Goal: Transaction & Acquisition: Purchase product/service

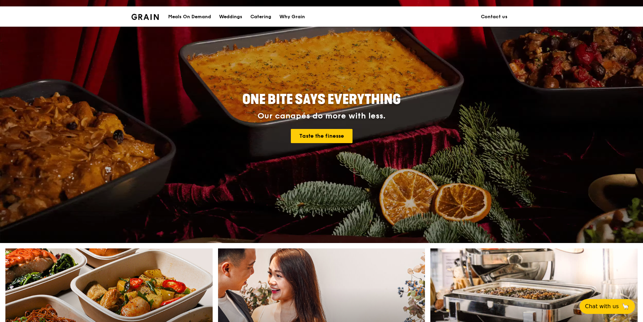
scroll to position [101, 0]
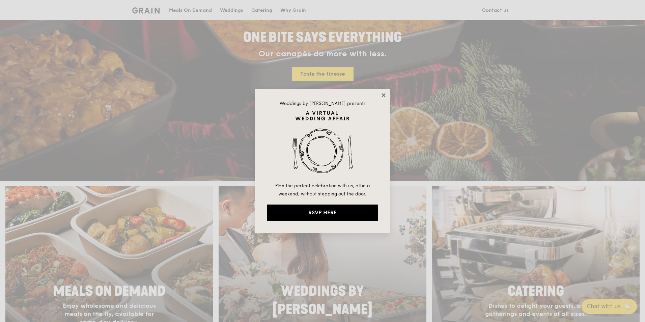
click at [382, 94] on icon at bounding box center [383, 95] width 6 height 6
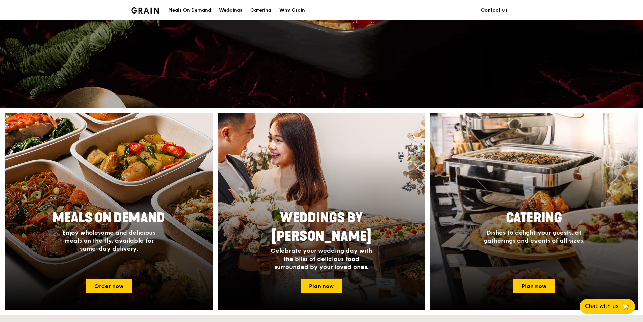
scroll to position [304, 0]
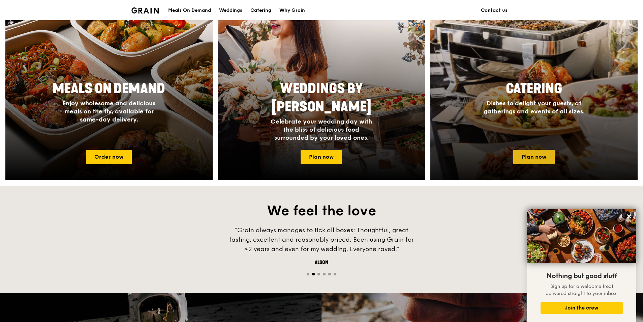
click at [540, 159] on link "Plan now" at bounding box center [534, 157] width 41 height 14
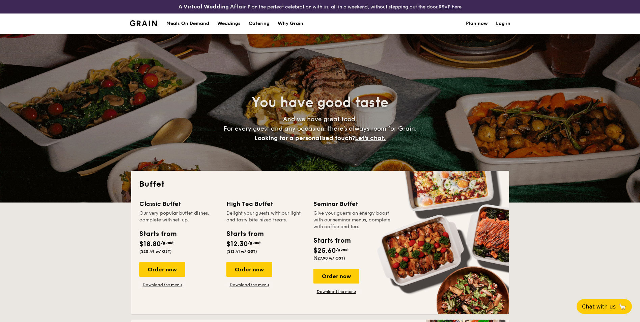
select select
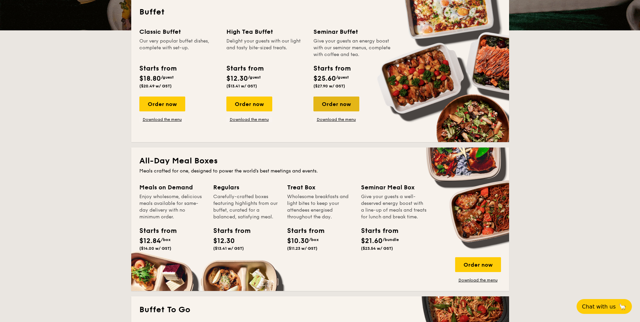
scroll to position [135, 0]
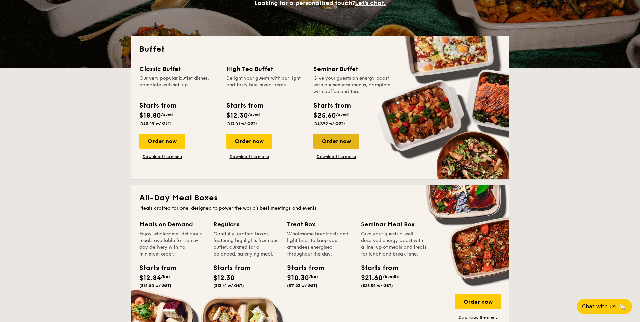
click at [343, 137] on div "Order now" at bounding box center [336, 141] width 46 height 15
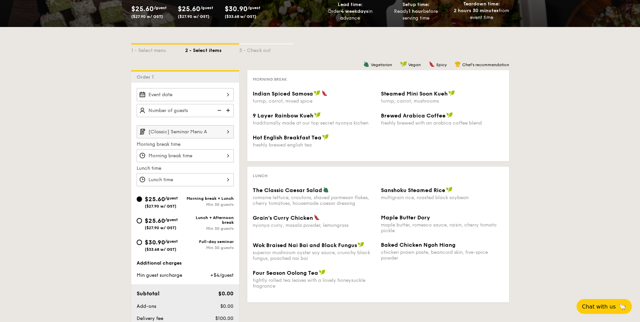
scroll to position [169, 0]
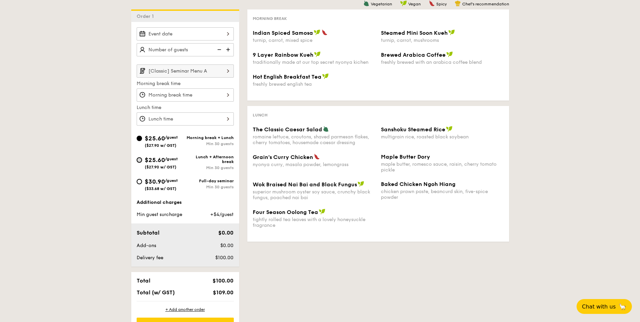
click at [139, 160] on input "$25.60 /guest ($27.90 w/ GST) Lunch + Afternoon break Min 30 guests" at bounding box center [139, 159] width 5 height 5
radio input "true"
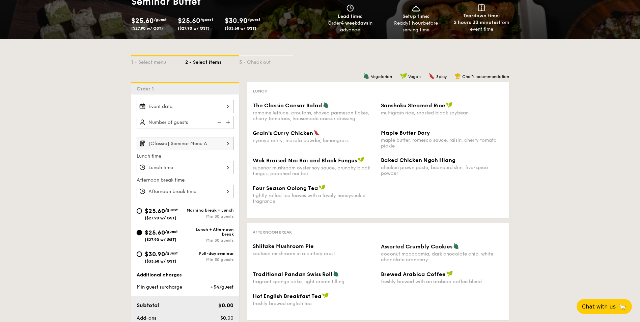
scroll to position [67, 0]
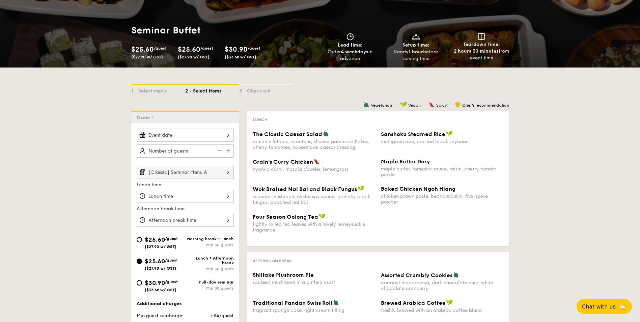
click at [226, 149] on img at bounding box center [229, 150] width 10 height 13
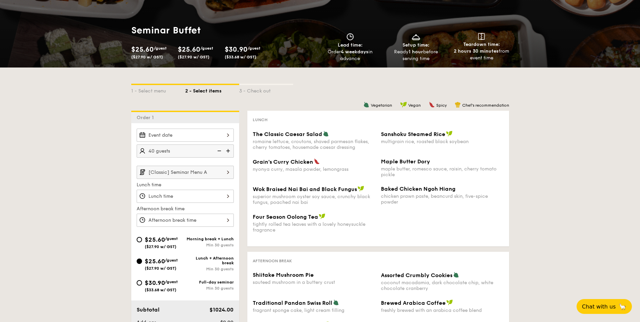
click at [226, 149] on img at bounding box center [229, 150] width 10 height 13
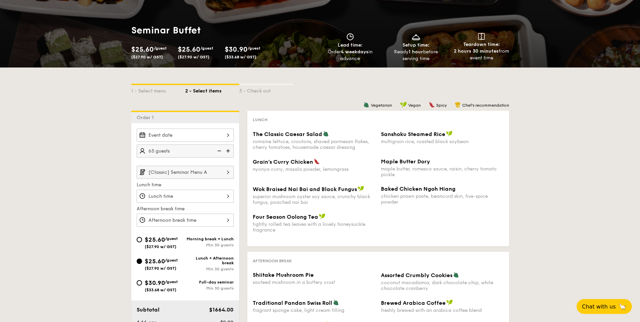
click at [226, 149] on img at bounding box center [229, 150] width 10 height 13
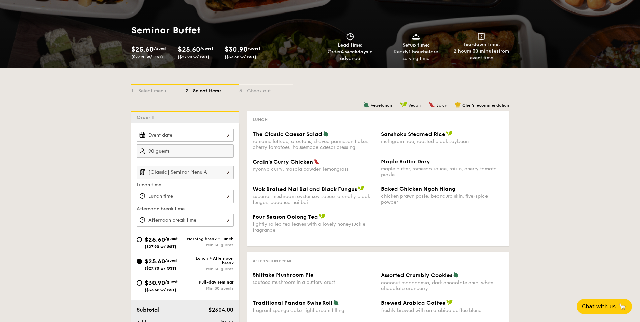
click at [226, 149] on img at bounding box center [229, 150] width 10 height 13
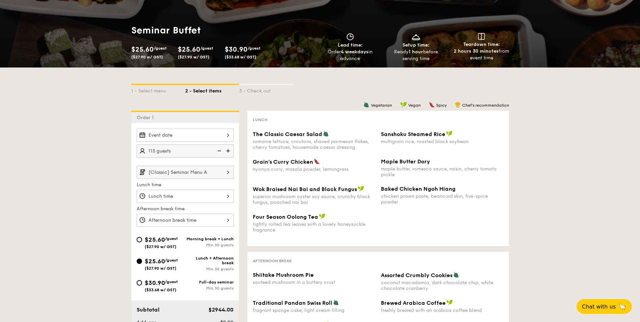
click at [224, 149] on img at bounding box center [229, 150] width 10 height 13
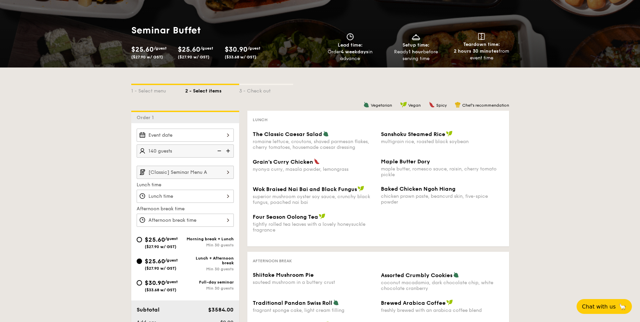
click at [226, 149] on img at bounding box center [229, 150] width 10 height 13
click at [227, 150] on img at bounding box center [229, 150] width 10 height 13
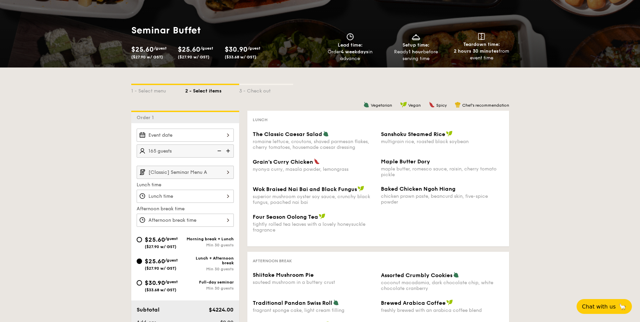
click at [227, 150] on img at bounding box center [229, 150] width 10 height 13
click at [217, 150] on img at bounding box center [218, 150] width 10 height 13
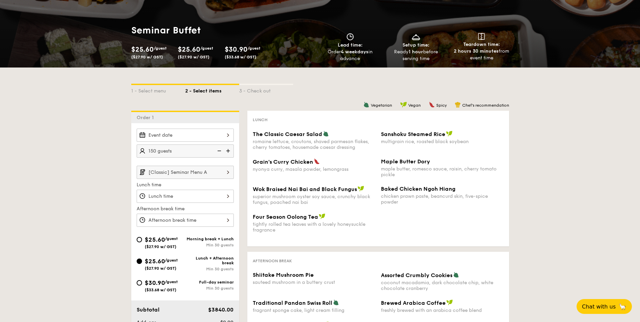
click at [217, 150] on img at bounding box center [218, 150] width 10 height 13
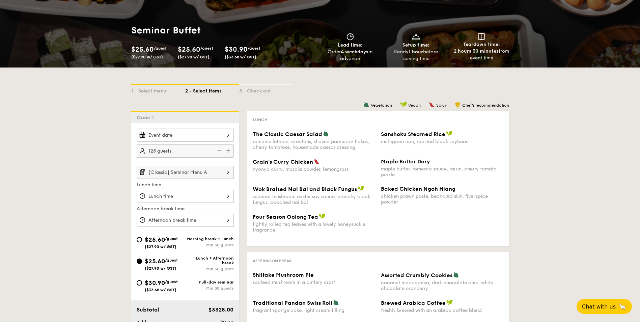
click at [217, 150] on img at bounding box center [218, 150] width 10 height 13
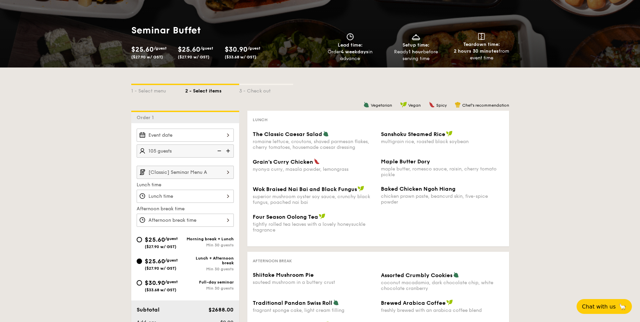
type input "100 guests"
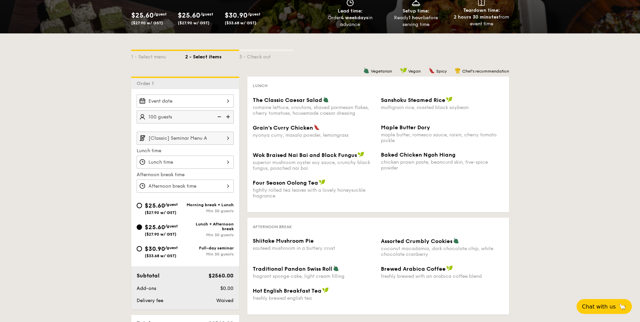
scroll to position [101, 0]
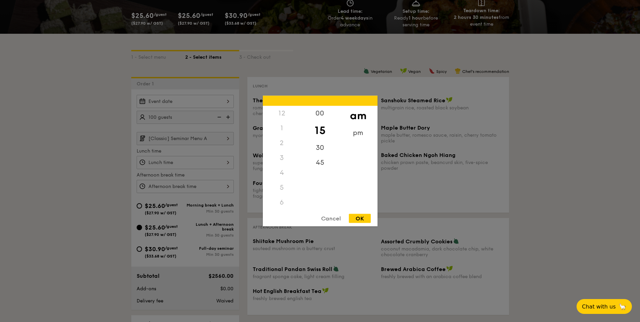
click at [180, 161] on div "12 1 2 3 4 5 6 7 8 9 10 11 00 15 30 45 am pm Cancel OK" at bounding box center [185, 162] width 97 height 13
click at [320, 168] on div "45" at bounding box center [320, 165] width 38 height 20
drag, startPoint x: 278, startPoint y: 190, endPoint x: 281, endPoint y: 161, distance: 29.9
click at [281, 161] on div "12 1 2 3 4 5 6 7 8 9 10 11" at bounding box center [282, 157] width 38 height 103
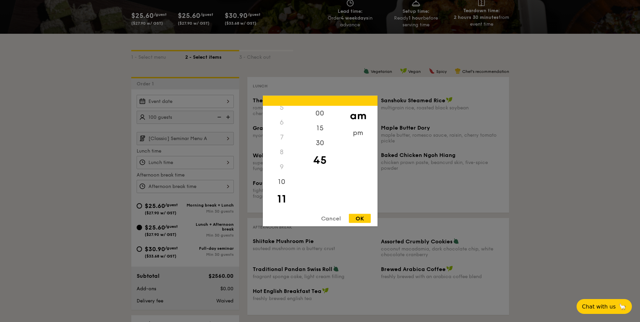
drag, startPoint x: 281, startPoint y: 161, endPoint x: 279, endPoint y: 200, distance: 39.2
click at [279, 200] on div "11" at bounding box center [282, 199] width 38 height 20
click at [282, 198] on div "11" at bounding box center [282, 199] width 38 height 20
click at [361, 217] on div "OK" at bounding box center [360, 218] width 22 height 9
type input "11:45AM"
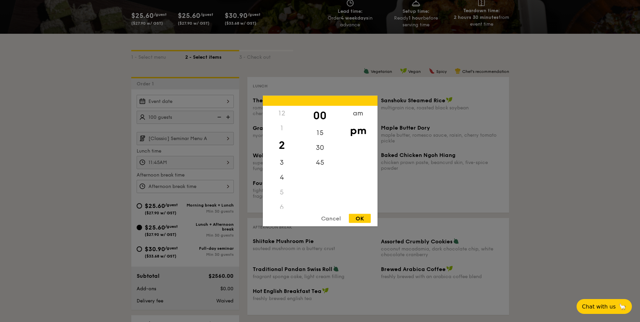
click at [214, 185] on div "12 1 2 3 4 5 6 7 8 9 10 11 00 15 30 45 am pm Cancel OK" at bounding box center [185, 186] width 97 height 13
click at [214, 185] on div at bounding box center [320, 161] width 640 height 322
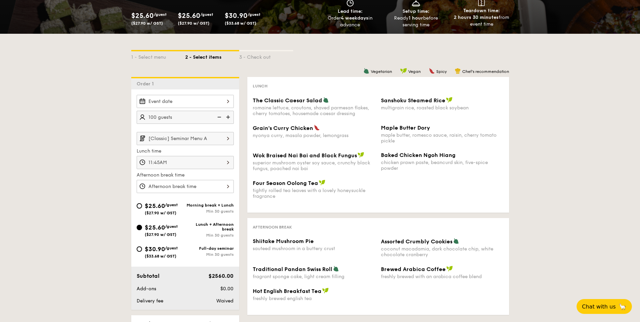
scroll to position [0, 0]
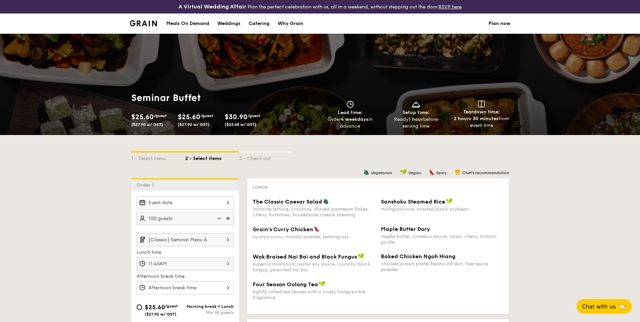
select select
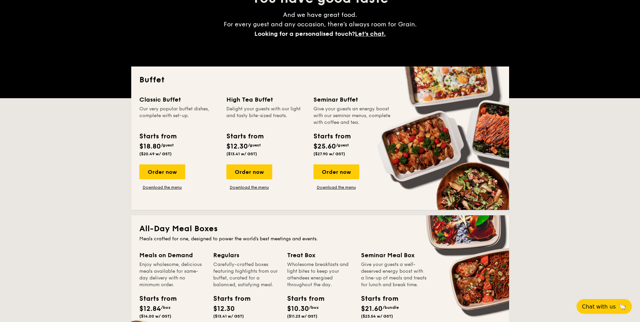
scroll to position [81, 0]
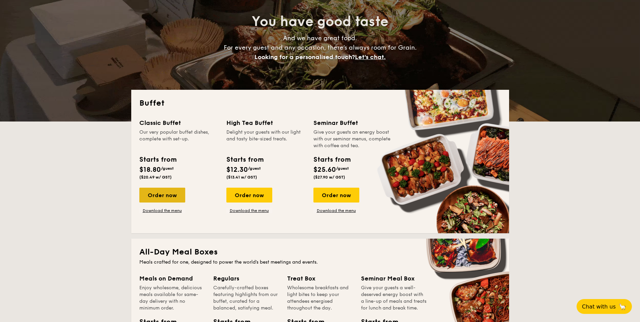
click at [163, 195] on div "Order now" at bounding box center [162, 195] width 46 height 15
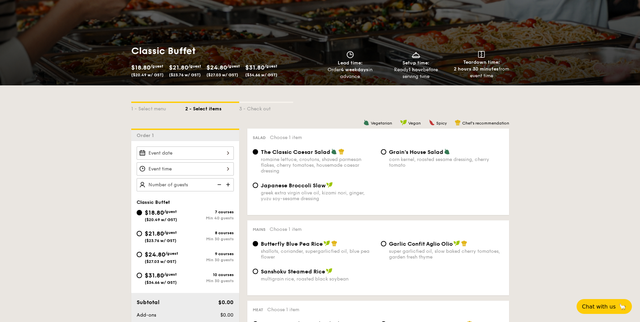
scroll to position [101, 0]
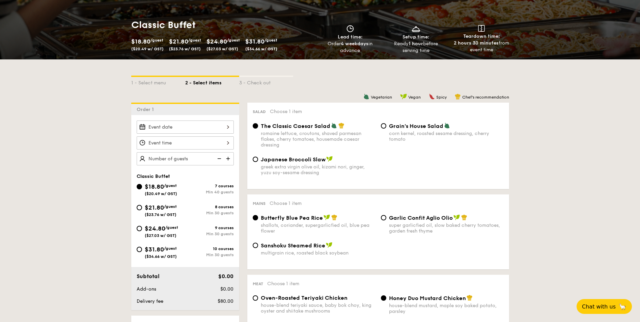
click at [198, 127] on div at bounding box center [185, 126] width 97 height 13
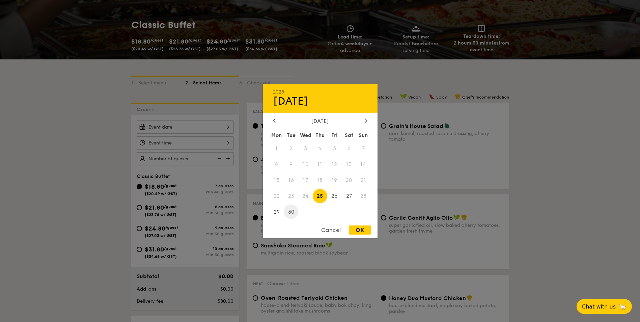
click at [290, 213] on span "30" at bounding box center [291, 211] width 15 height 15
drag, startPoint x: 351, startPoint y: 228, endPoint x: 360, endPoint y: 230, distance: 8.8
click at [358, 230] on div "OK" at bounding box center [360, 229] width 22 height 9
type input "[DATE]"
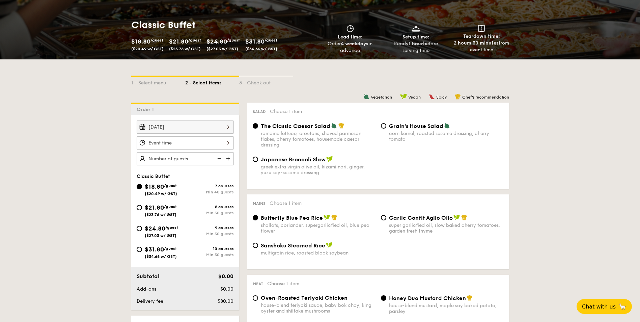
click at [360, 230] on div "OK" at bounding box center [360, 229] width 22 height 9
click at [204, 138] on div at bounding box center [185, 142] width 97 height 13
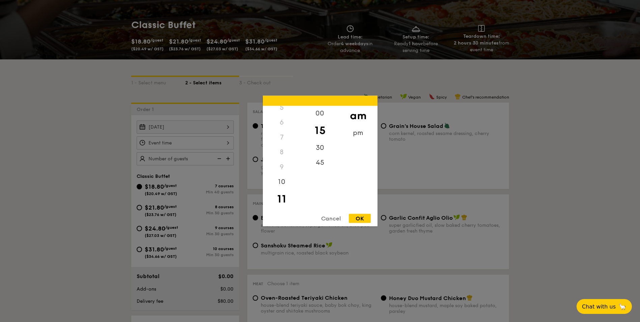
click at [281, 197] on div "11" at bounding box center [282, 199] width 38 height 20
click at [314, 166] on div "45" at bounding box center [320, 165] width 38 height 20
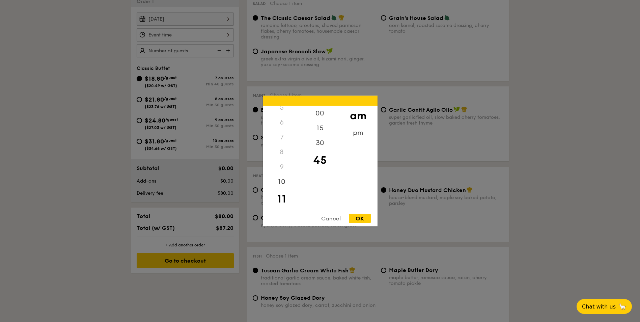
scroll to position [304, 0]
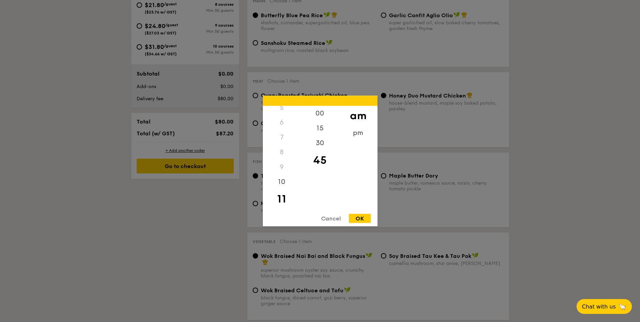
click at [361, 224] on div "Cancel OK" at bounding box center [320, 220] width 115 height 12
click at [362, 218] on div "OK" at bounding box center [360, 218] width 22 height 9
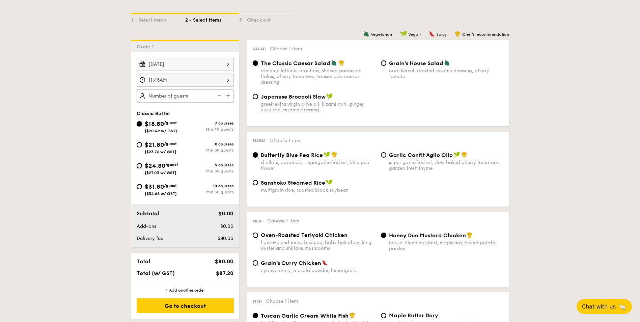
scroll to position [101, 0]
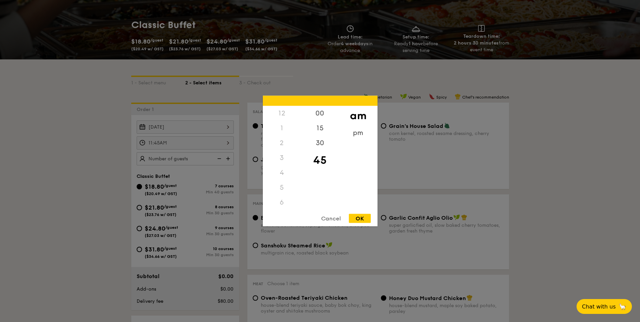
click at [188, 143] on div "11:45AM 12 1 2 3 4 5 6 7 8 9 10 11 00 15 30 45 am pm Cancel OK" at bounding box center [185, 142] width 97 height 13
click at [285, 111] on div "12" at bounding box center [282, 113] width 38 height 15
click at [280, 114] on div "12" at bounding box center [282, 113] width 38 height 15
click at [278, 116] on div "12" at bounding box center [282, 113] width 38 height 15
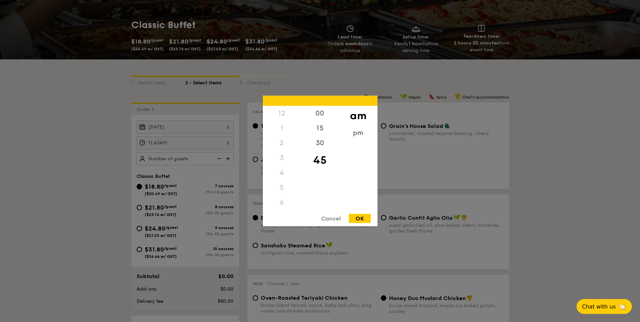
click at [283, 112] on div "12" at bounding box center [282, 113] width 38 height 15
click at [356, 125] on div "pm" at bounding box center [358, 135] width 38 height 20
click at [322, 115] on div "00" at bounding box center [320, 116] width 38 height 20
click at [359, 219] on div "OK" at bounding box center [360, 218] width 22 height 9
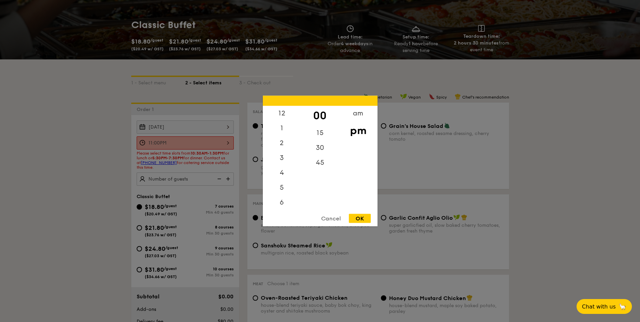
click at [224, 138] on div "11:00PM 12 1 2 3 4 5 6 7 8 9 10 11 00 15 30 45 am pm Cancel OK" at bounding box center [185, 142] width 97 height 13
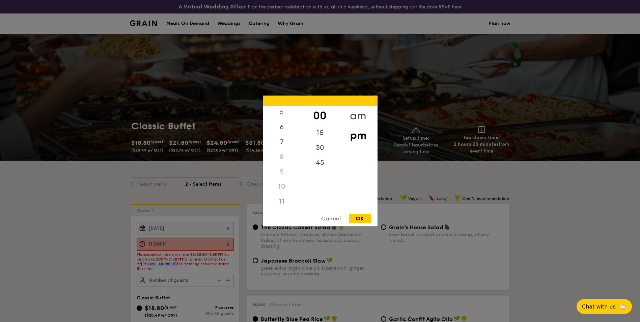
click at [355, 116] on div "am" at bounding box center [358, 116] width 38 height 20
click at [353, 129] on div "pm" at bounding box center [358, 135] width 38 height 20
click at [275, 115] on div "12" at bounding box center [282, 116] width 38 height 20
click at [361, 217] on div "OK" at bounding box center [360, 218] width 22 height 9
type input "12:00PM"
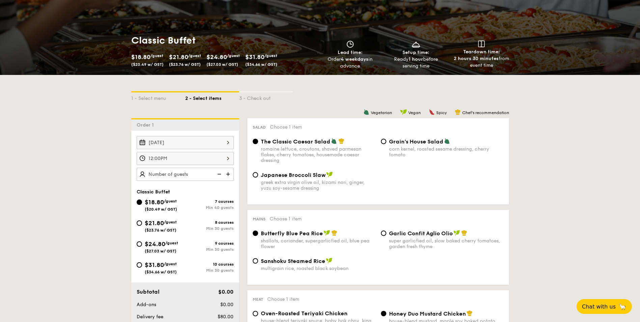
scroll to position [101, 0]
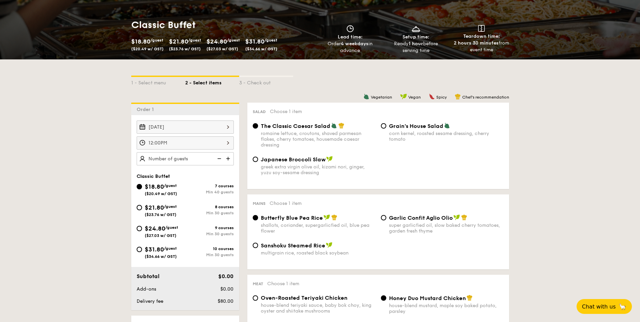
click at [227, 161] on img at bounding box center [229, 158] width 10 height 13
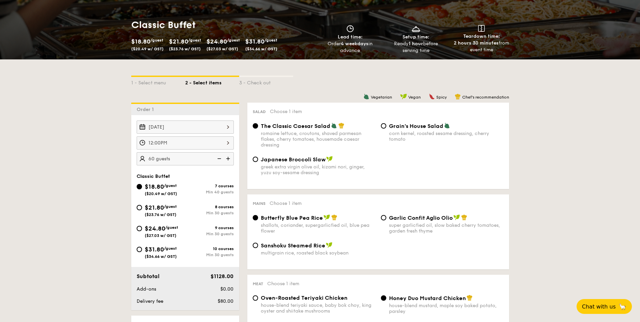
click at [227, 161] on img at bounding box center [229, 158] width 10 height 13
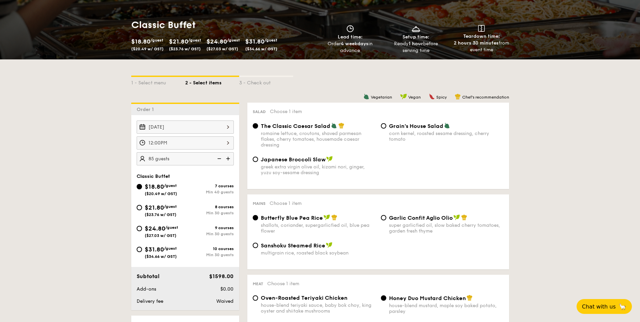
click at [227, 161] on img at bounding box center [229, 158] width 10 height 13
type input "100 guests"
click at [143, 232] on div "$24.80 /guest ($27.03 w/ GST)" at bounding box center [161, 231] width 49 height 14
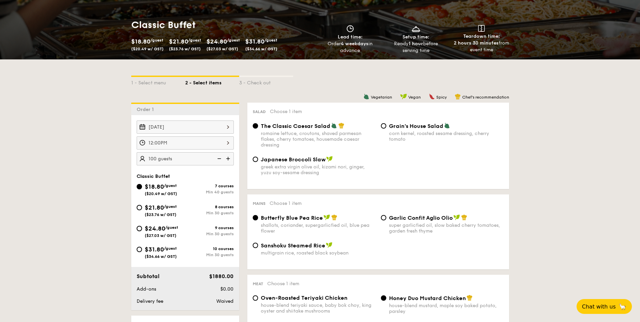
click at [142, 231] on input "$24.80 /guest ($27.03 w/ GST) 9 courses Min 30 guests" at bounding box center [139, 228] width 5 height 5
radio input "true"
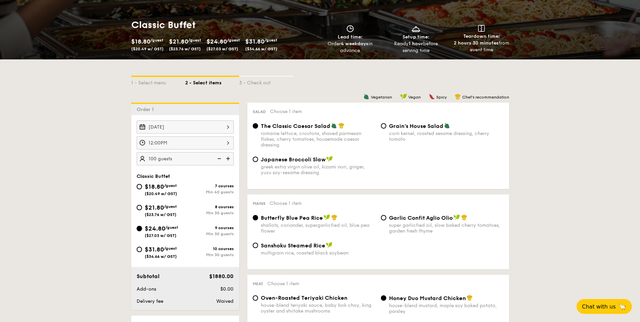
radio input "true"
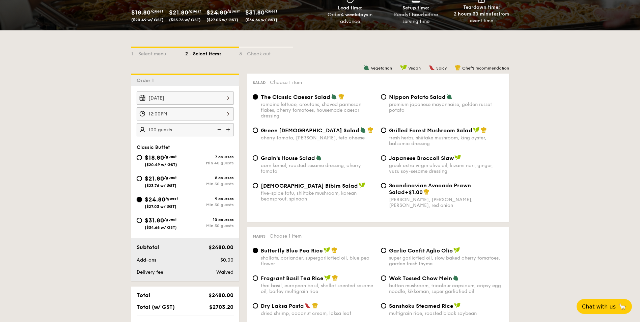
scroll to position [169, 0]
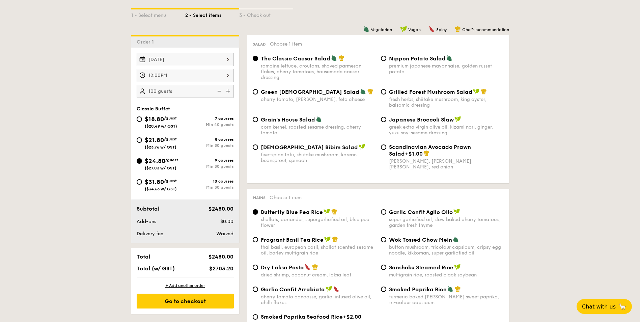
click at [416, 92] on span "Grilled Forest Mushroom Salad" at bounding box center [430, 92] width 83 height 6
drag, startPoint x: 416, startPoint y: 92, endPoint x: 404, endPoint y: 99, distance: 14.3
click at [404, 98] on div "fresh herbs, shiitake mushroom, king oyster, balsamic dressing" at bounding box center [446, 101] width 115 height 11
click at [386, 94] on input "Grilled Forest Mushroom Salad fresh herbs, shiitake mushroom, king oyster, bals…" at bounding box center [383, 91] width 5 height 5
radio input "true"
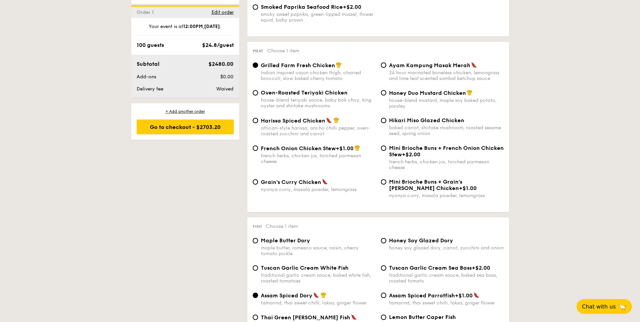
scroll to position [472, 0]
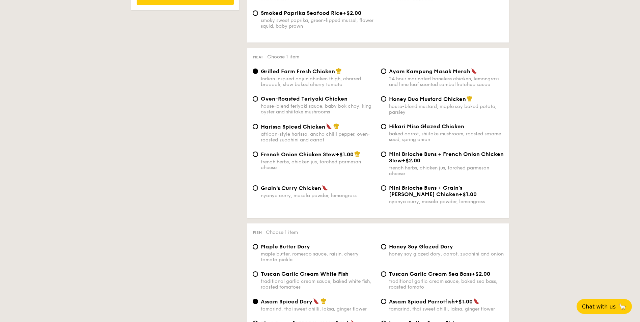
click at [413, 104] on div "house-blend mustard, maple soy baked potato, parsley" at bounding box center [446, 109] width 115 height 11
click at [386, 102] on input "Honey Duo Mustard Chicken house-blend mustard, maple soy baked potato, parsley" at bounding box center [383, 98] width 5 height 5
radio input "true"
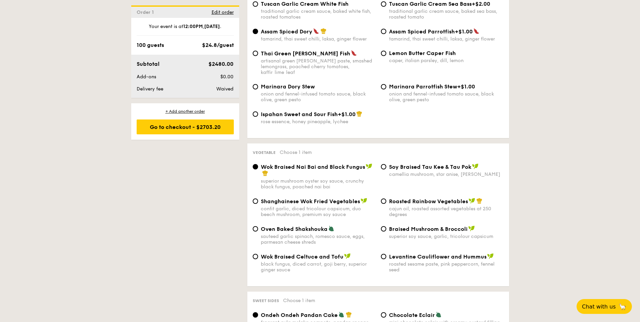
scroll to position [776, 0]
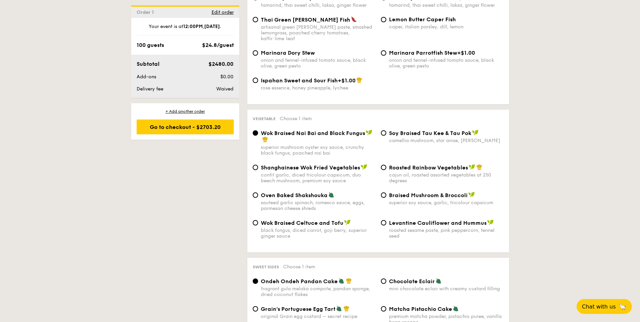
click at [429, 164] on span "Roasted Rainbow Vegetables" at bounding box center [428, 167] width 79 height 6
click at [386, 165] on input "Roasted Rainbow Vegetables cajun oil, roasted assorted vegetables at 250 degrees" at bounding box center [383, 167] width 5 height 5
radio input "true"
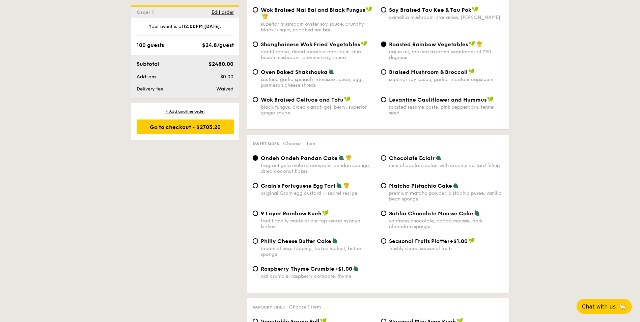
scroll to position [911, 0]
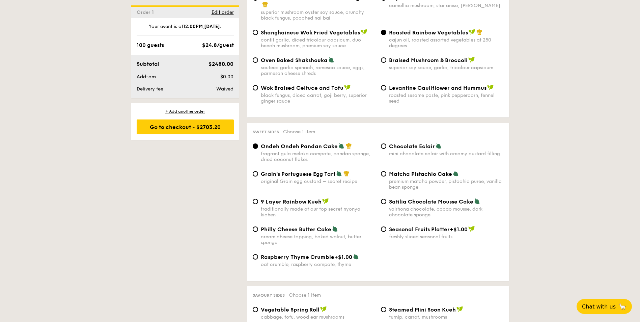
click at [306, 254] on span "Raspberry Thyme Crumble" at bounding box center [298, 257] width 74 height 6
click at [258, 254] on input "Raspberry Thyme Crumble +$1.00 oat crumble, raspberry compote, thyme" at bounding box center [255, 256] width 5 height 5
radio input "true"
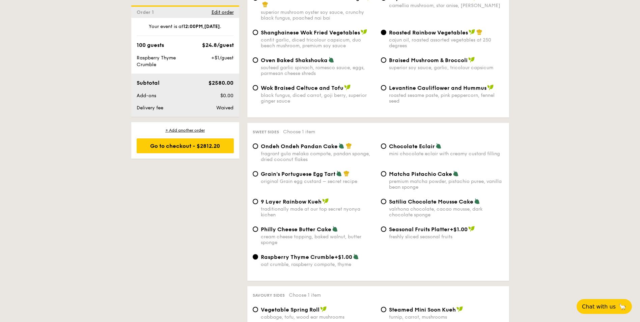
click at [306, 254] on span "Raspberry Thyme Crumble" at bounding box center [298, 257] width 74 height 6
click at [258, 254] on input "Raspberry Thyme Crumble +$1.00 oat crumble, raspberry compote, thyme" at bounding box center [255, 256] width 5 height 5
click at [253, 170] on div "Grain's Portuguese Egg Tart original Grain egg custard – secret recipe" at bounding box center [314, 177] width 128 height 14
click at [255, 171] on div "Grain's Portuguese Egg Tart original Grain egg custard – secret recipe" at bounding box center [314, 177] width 128 height 14
click at [254, 171] on input "Grain's Portuguese Egg Tart original Grain egg custard – secret recipe" at bounding box center [255, 173] width 5 height 5
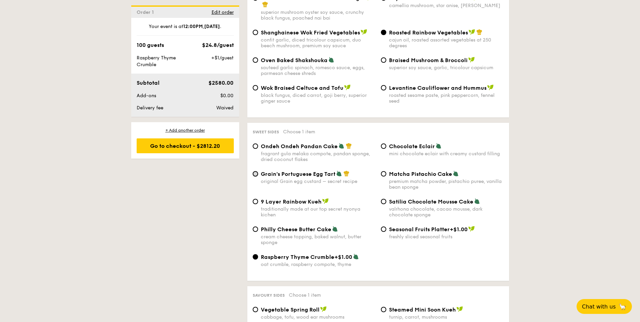
radio input "true"
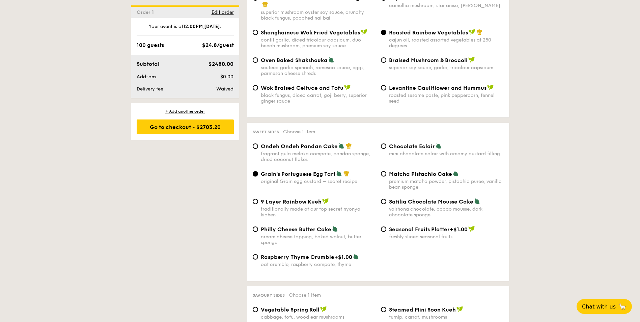
click at [258, 254] on div "Raspberry Thyme Crumble +$1.00 oat crumble, raspberry compote, thyme" at bounding box center [314, 260] width 128 height 14
click at [254, 254] on input "Raspberry Thyme Crumble +$1.00 oat crumble, raspberry compote, thyme" at bounding box center [255, 256] width 5 height 5
radio input "true"
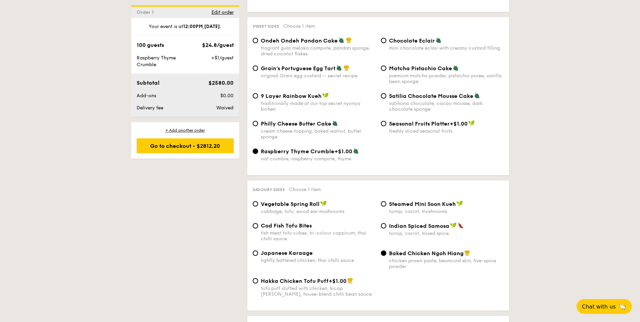
scroll to position [1079, 0]
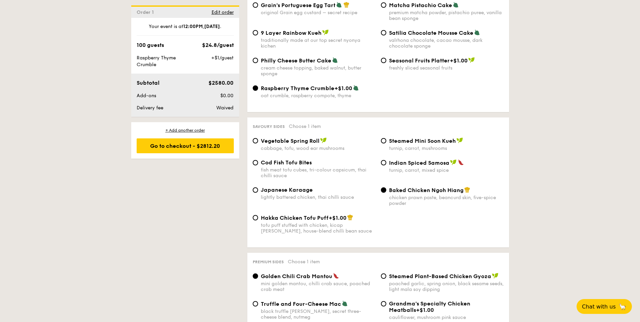
click at [396, 160] on span "Indian Spiced Samosa" at bounding box center [419, 163] width 60 height 6
click at [386, 160] on input "Indian Spiced Samosa turnip, carrot, mixed spice" at bounding box center [383, 162] width 5 height 5
radio input "true"
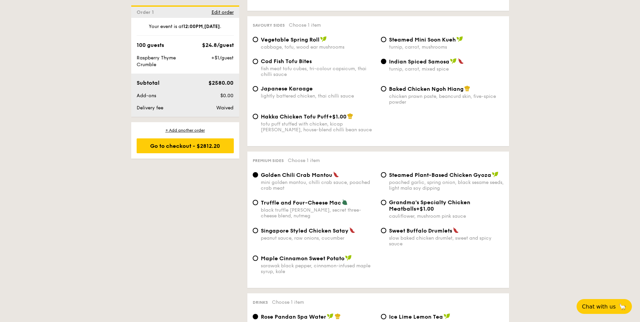
click at [282, 199] on span "Truffle and Four-Cheese Mac" at bounding box center [301, 202] width 80 height 6
click at [258, 200] on input "Truffle and Four-Cheese Mac black truffle [PERSON_NAME], secret three-cheese bl…" at bounding box center [255, 202] width 5 height 5
radio input "true"
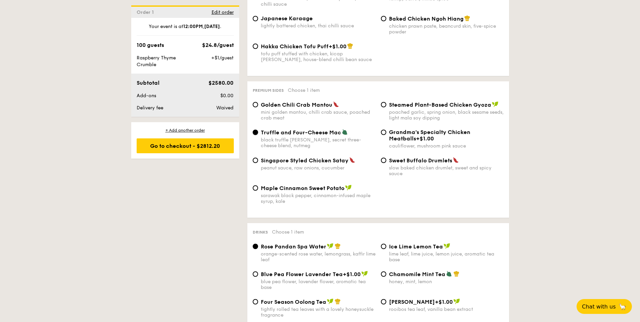
scroll to position [1248, 0]
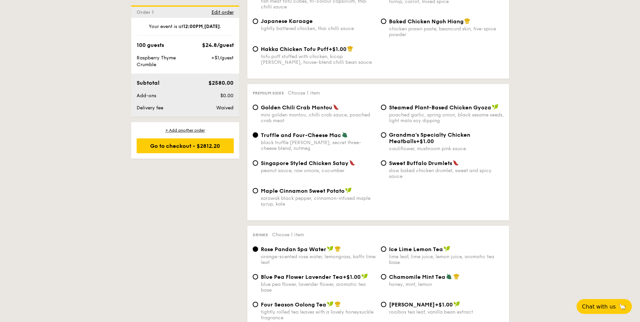
click at [349, 160] on img at bounding box center [352, 163] width 6 height 6
click at [258, 160] on input "Singapore Styled Chicken Satay peanut sauce, raw onions, cucumber" at bounding box center [255, 162] width 5 height 5
radio input "true"
click at [309, 133] on div "Truffle and Four-Cheese Mac black truffle [PERSON_NAME], secret three-cheese bl…" at bounding box center [318, 142] width 115 height 20
click at [258, 133] on input "Truffle and Four-Cheese Mac black truffle [PERSON_NAME], secret three-cheese bl…" at bounding box center [255, 134] width 5 height 5
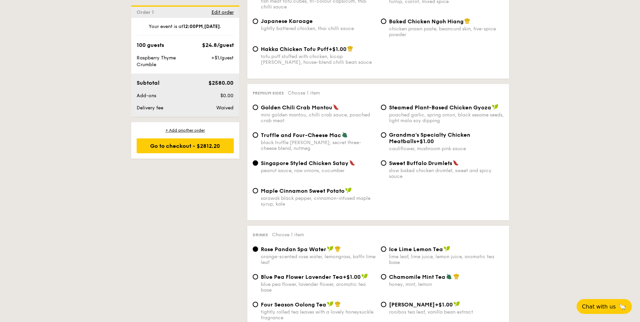
radio input "true"
click at [317, 113] on div "mini golden mantou, chilli crab sauce, poached crab meat" at bounding box center [318, 117] width 115 height 11
click at [258, 110] on input "Golden Chili Crab Mantou mini golden mantou, chilli crab sauce, poached crab me…" at bounding box center [255, 107] width 5 height 5
radio input "true"
click at [315, 125] on div "Golden Chili Crab Mantou mini golden mantou, chilli crab sauce, poached crab me…" at bounding box center [378, 118] width 256 height 28
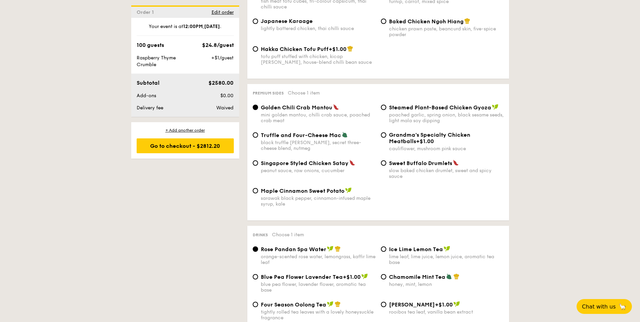
click at [316, 132] on span "Truffle and Four-Cheese Mac" at bounding box center [301, 135] width 80 height 6
click at [258, 132] on input "Truffle and Four-Cheese Mac black truffle [PERSON_NAME], secret three-cheese bl…" at bounding box center [255, 134] width 5 height 5
radio input "true"
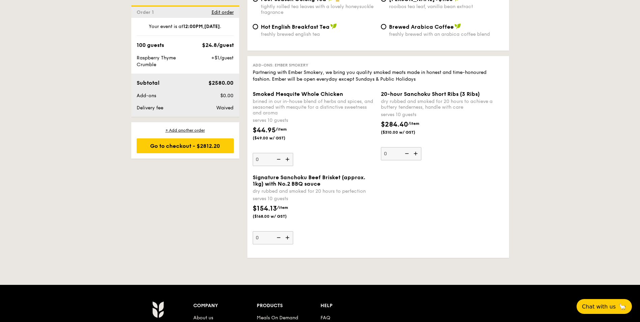
scroll to position [1507, 0]
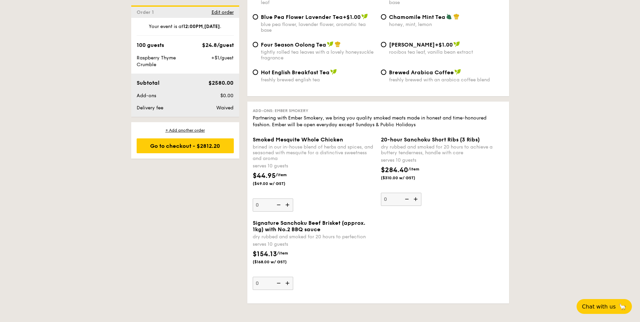
click at [288, 200] on img at bounding box center [288, 204] width 10 height 13
click at [288, 200] on input "0" at bounding box center [273, 204] width 40 height 13
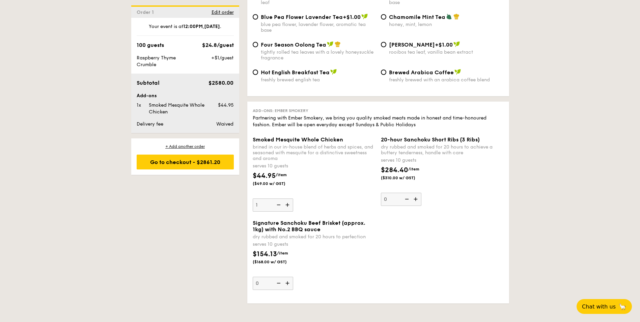
click at [279, 199] on img at bounding box center [278, 204] width 10 height 13
click at [279, 199] on input "1" at bounding box center [273, 204] width 40 height 13
type input "0"
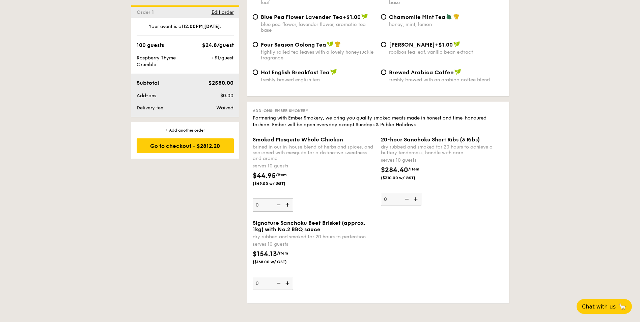
click at [318, 193] on div "Smoked Mesquite Whole Chicken brined in our in-house blend of herbs and spices,…" at bounding box center [314, 173] width 123 height 75
click at [293, 198] on input "0" at bounding box center [273, 204] width 40 height 13
click at [287, 280] on img at bounding box center [288, 283] width 10 height 13
click at [287, 280] on input "0" at bounding box center [273, 283] width 40 height 13
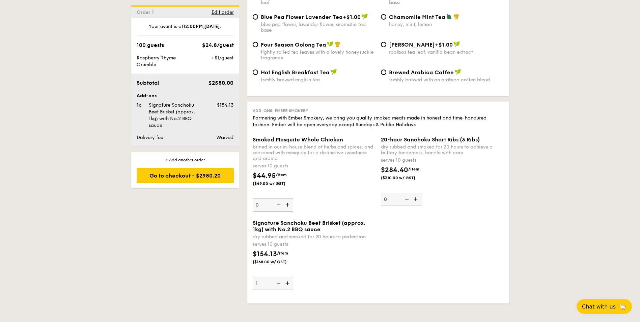
click at [276, 277] on img at bounding box center [278, 283] width 10 height 13
click at [276, 277] on input "1" at bounding box center [273, 283] width 40 height 13
type input "0"
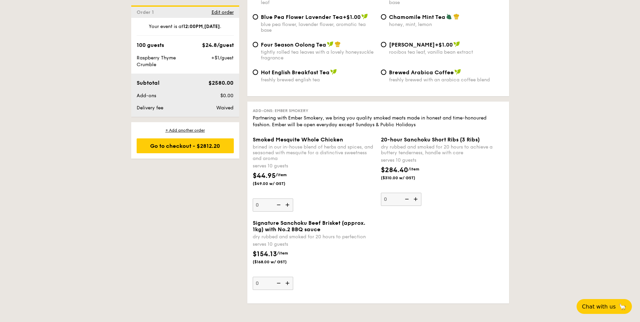
drag, startPoint x: 608, startPoint y: 133, endPoint x: 607, endPoint y: 128, distance: 4.8
click at [184, 144] on div "Go to checkout - $2812.20" at bounding box center [185, 145] width 97 height 15
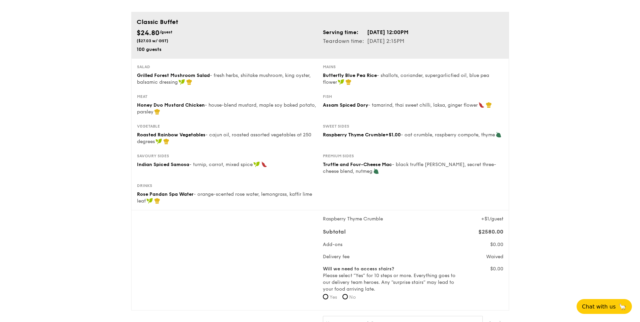
scroll to position [67, 0]
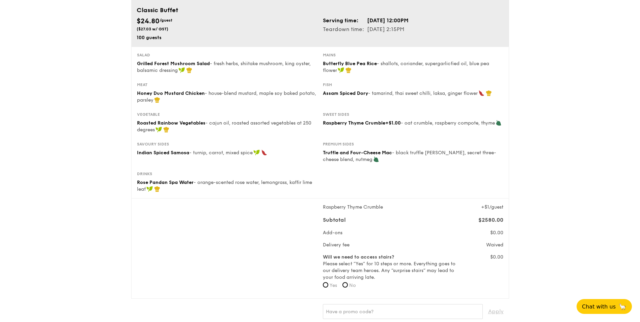
click at [349, 286] on label "No" at bounding box center [348, 285] width 13 height 7
click at [348, 286] on input "No" at bounding box center [344, 284] width 5 height 5
radio input "true"
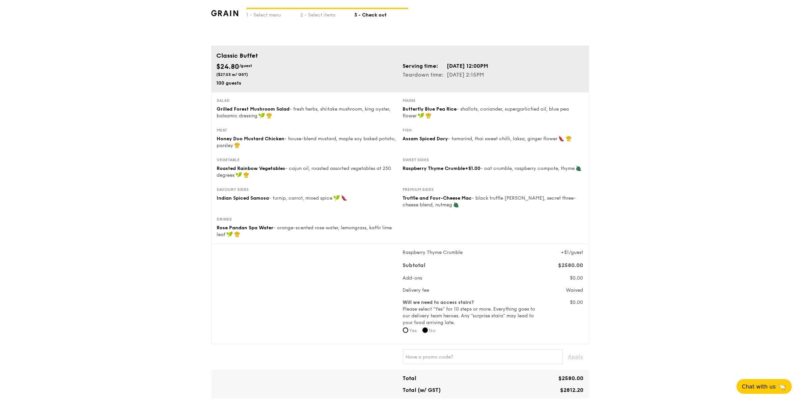
scroll to position [42, 0]
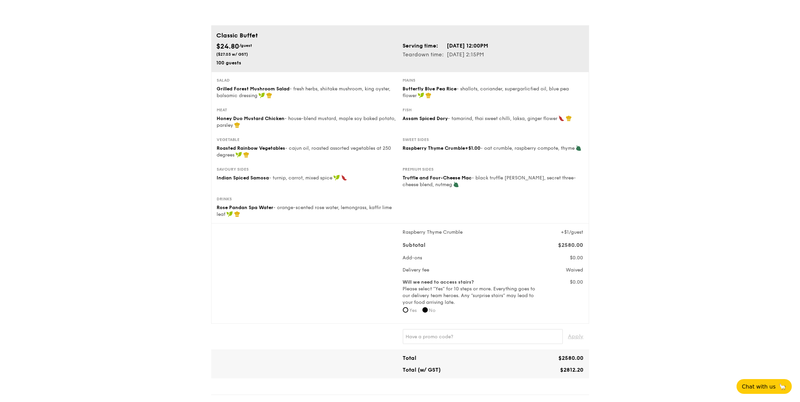
click at [571, 232] on span "+$1/guest" at bounding box center [572, 232] width 22 height 6
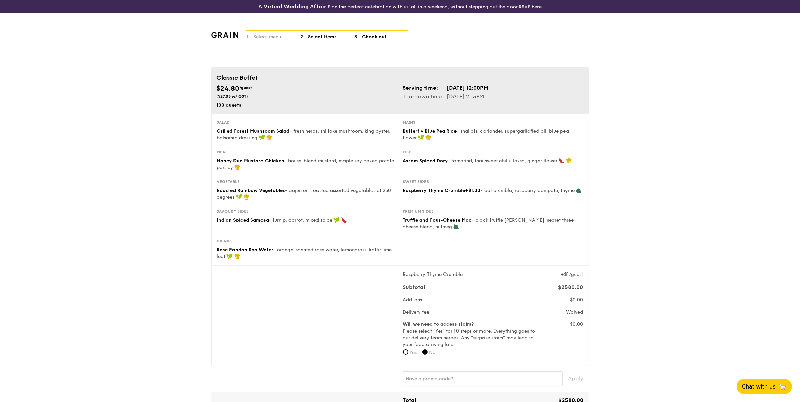
click at [319, 39] on div "2 - Select items" at bounding box center [327, 35] width 54 height 9
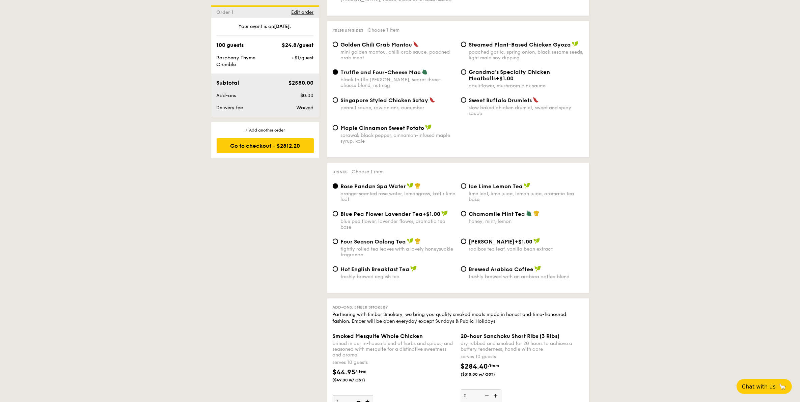
scroll to position [1307, 0]
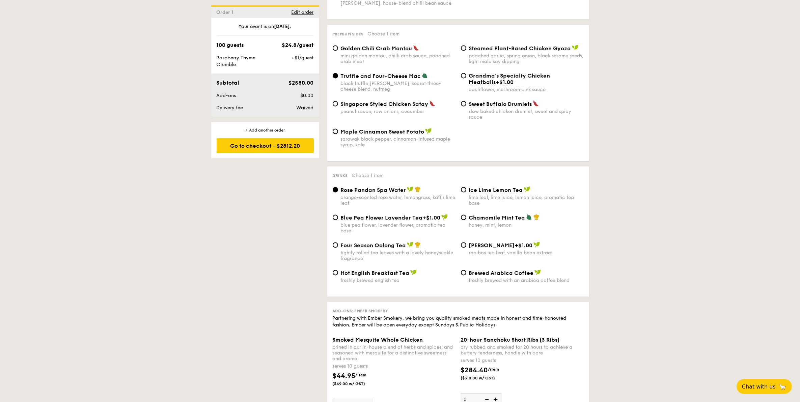
click at [496, 85] on span "+$1.00" at bounding box center [505, 82] width 18 height 6
click at [466, 79] on input "Grandma's Specialty Chicken Meatballs +$1.00 cauliflower, mushroom pink sauce" at bounding box center [463, 75] width 5 height 5
radio input "true"
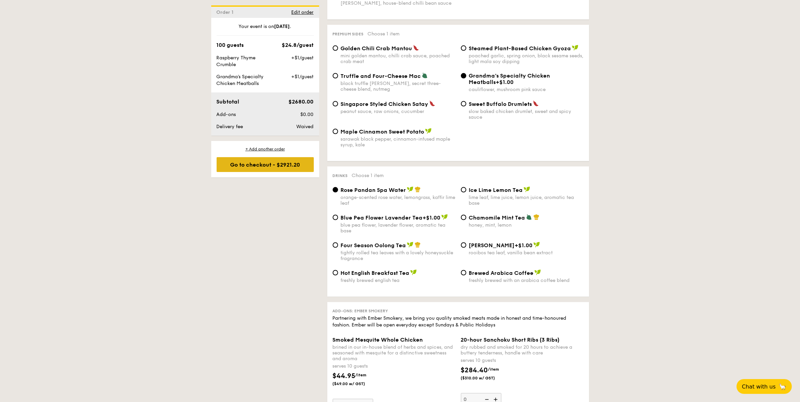
click at [298, 165] on div "Go to checkout - $2921.20" at bounding box center [265, 164] width 97 height 15
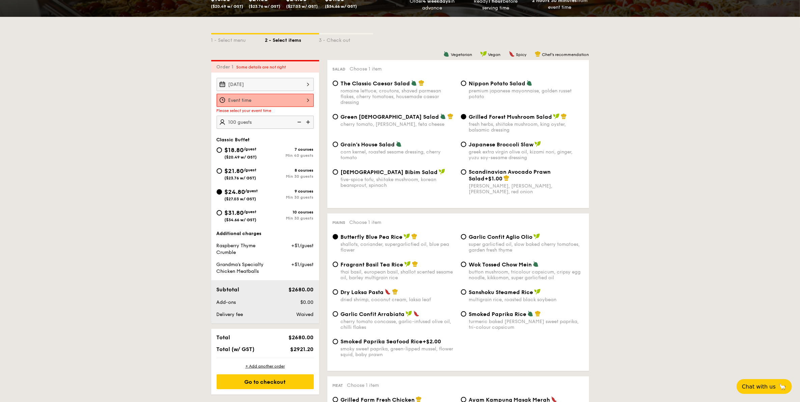
scroll to position [0, 0]
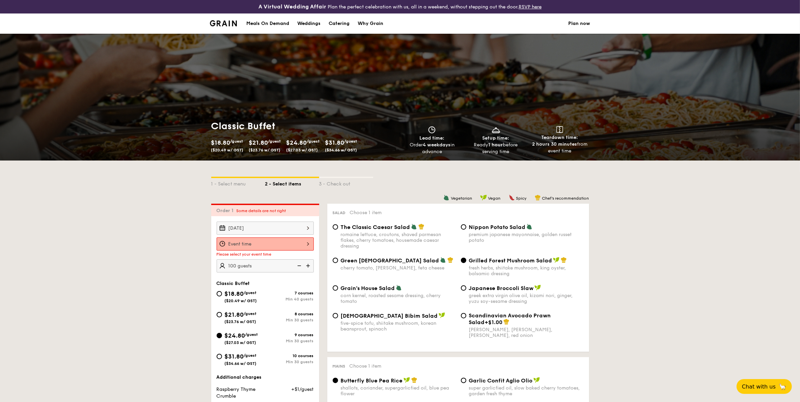
click at [272, 225] on div "[DATE]" at bounding box center [265, 228] width 97 height 13
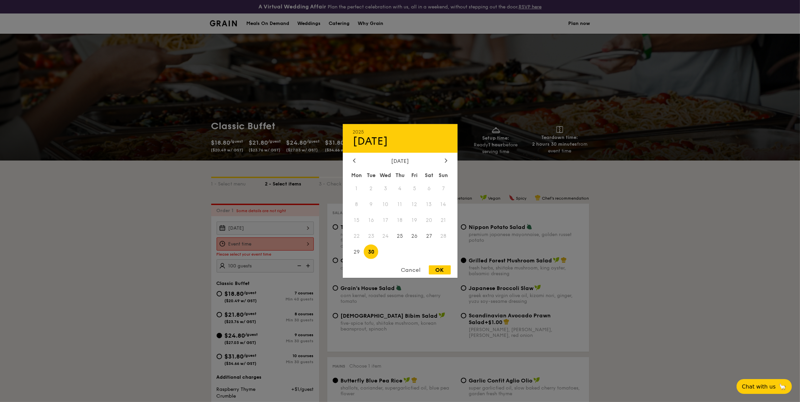
click at [188, 228] on div at bounding box center [400, 201] width 800 height 402
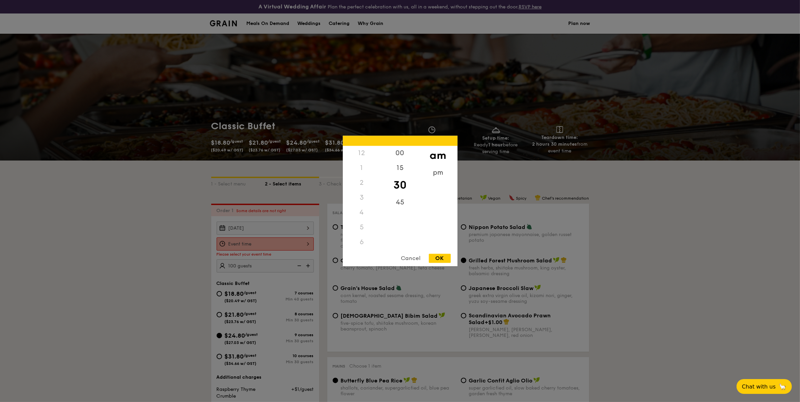
click at [244, 241] on div "12 1 2 3 4 5 6 7 8 9 10 11 00 15 30 45 am pm Cancel OK" at bounding box center [265, 243] width 97 height 13
click at [440, 172] on div "pm" at bounding box center [438, 176] width 38 height 20
click at [365, 152] on div "12" at bounding box center [362, 156] width 38 height 20
click at [401, 154] on div "00" at bounding box center [400, 156] width 38 height 20
click at [442, 257] on div "OK" at bounding box center [440, 258] width 22 height 9
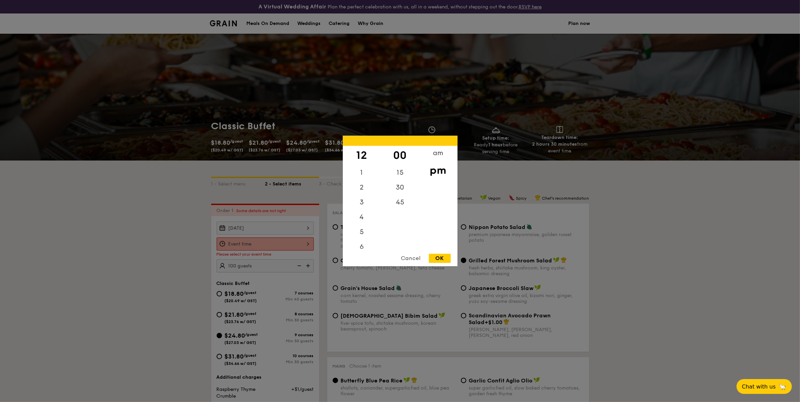
type input "12:00PM"
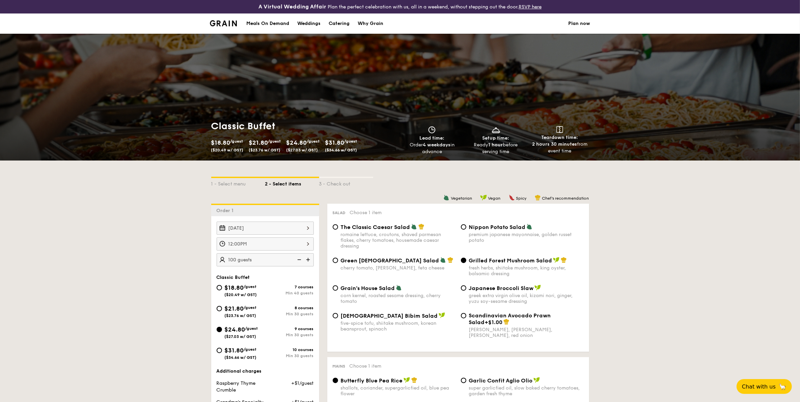
scroll to position [211, 0]
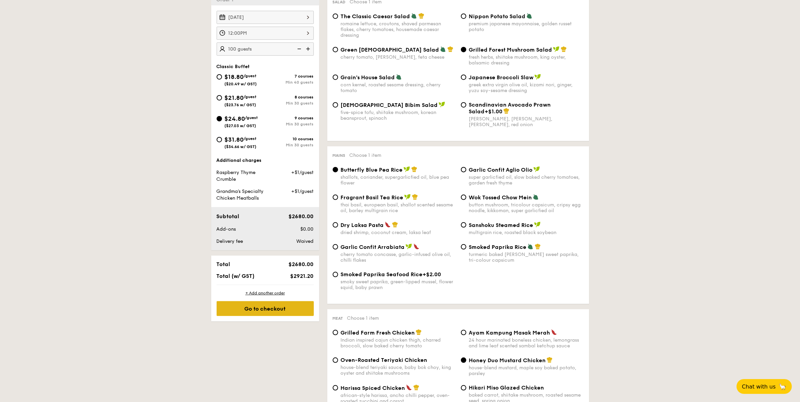
click at [277, 311] on div "Go to checkout" at bounding box center [265, 308] width 97 height 15
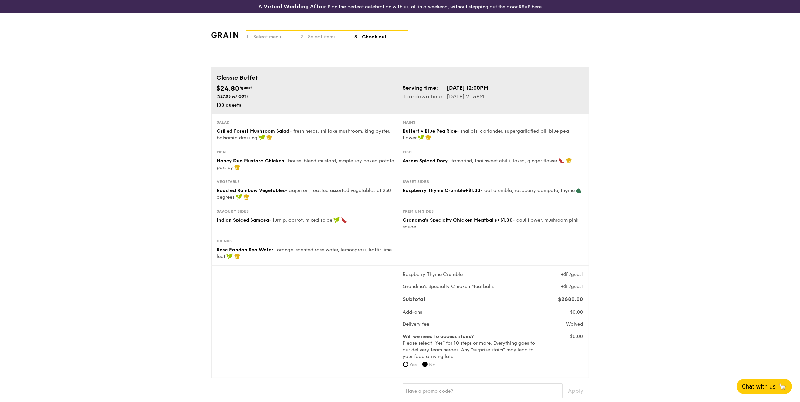
click at [224, 32] on img at bounding box center [224, 35] width 27 height 6
